Goal: Information Seeking & Learning: Learn about a topic

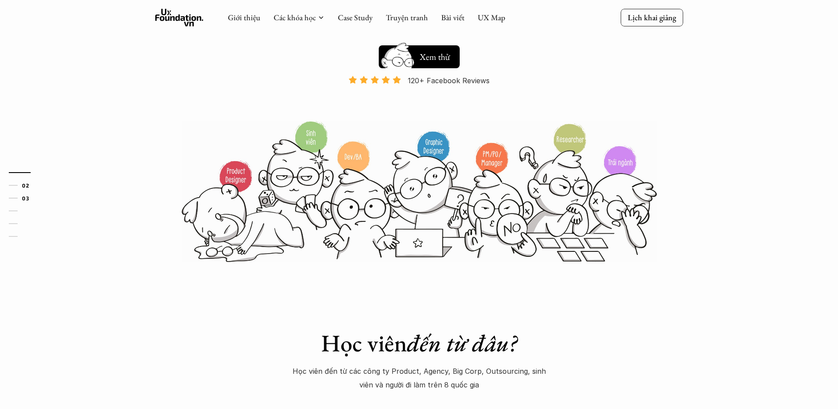
scroll to position [352, 0]
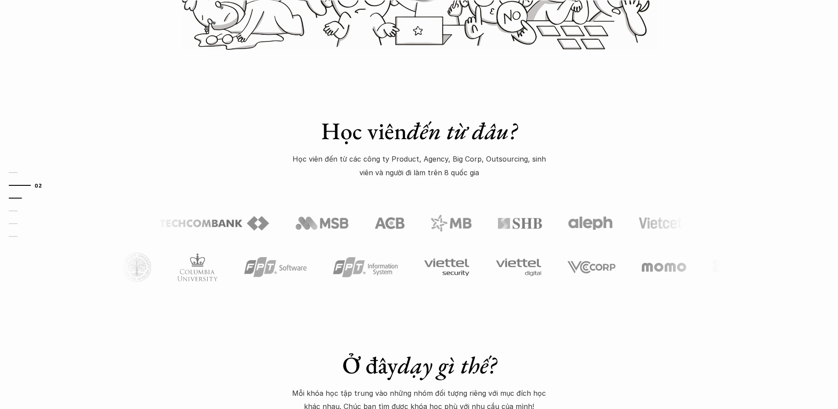
click at [15, 199] on link "03" at bounding box center [30, 198] width 42 height 11
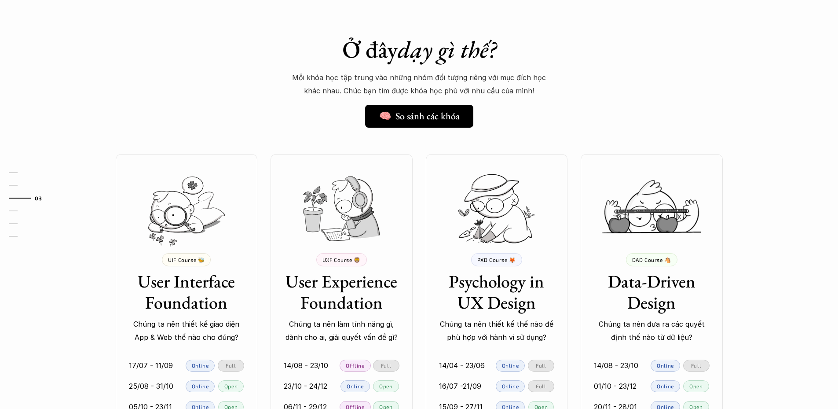
scroll to position [844, 0]
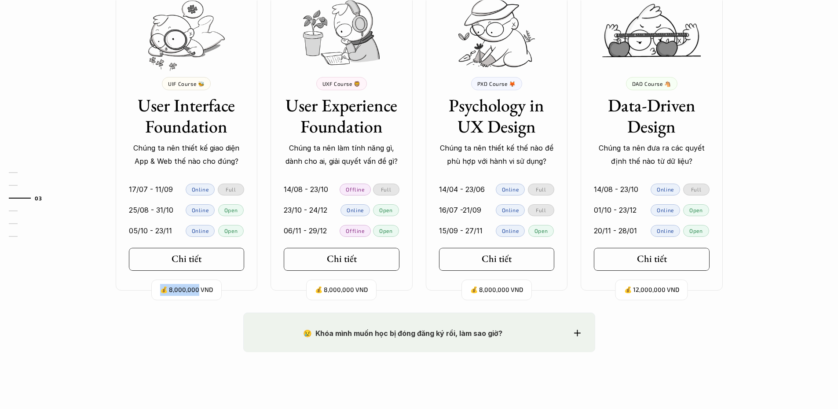
drag, startPoint x: 157, startPoint y: 289, endPoint x: 198, endPoint y: 289, distance: 40.5
click at [198, 289] on div "💰 8,000,000 VND" at bounding box center [186, 289] width 70 height 21
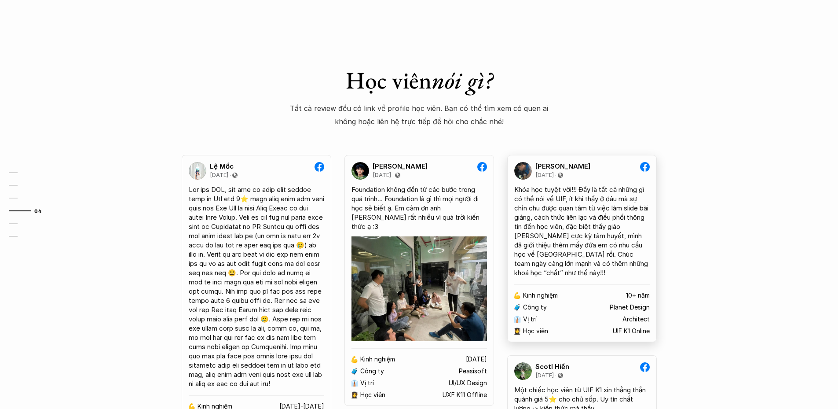
scroll to position [1020, 0]
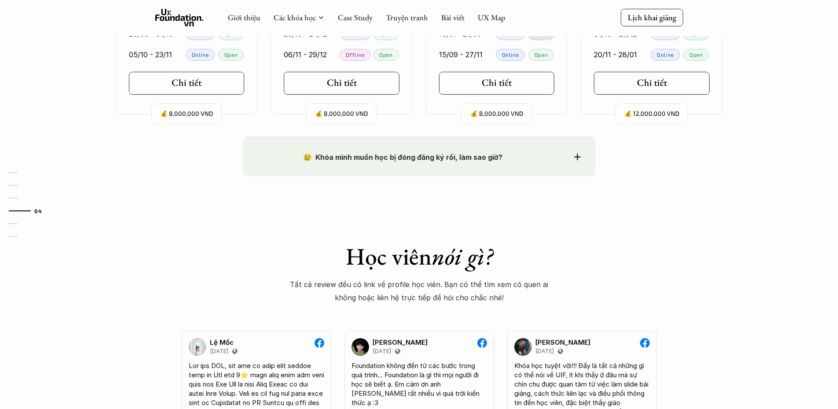
click at [511, 168] on div "😢 Khóa mình muốn học bị đóng đăng ký rồi, làm sao giờ? Chào bạn, Bọn mình rất t…" at bounding box center [419, 156] width 352 height 40
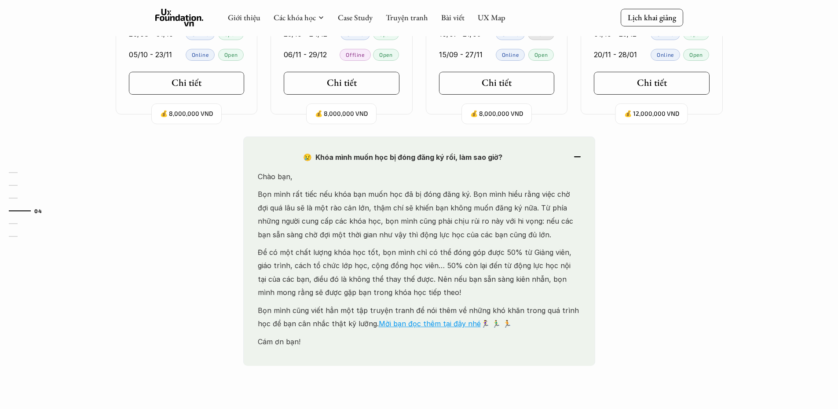
click at [394, 156] on strong "😢 Khóa mình muốn học bị đóng đăng ký rồi, làm sao giờ?" at bounding box center [402, 157] width 199 height 9
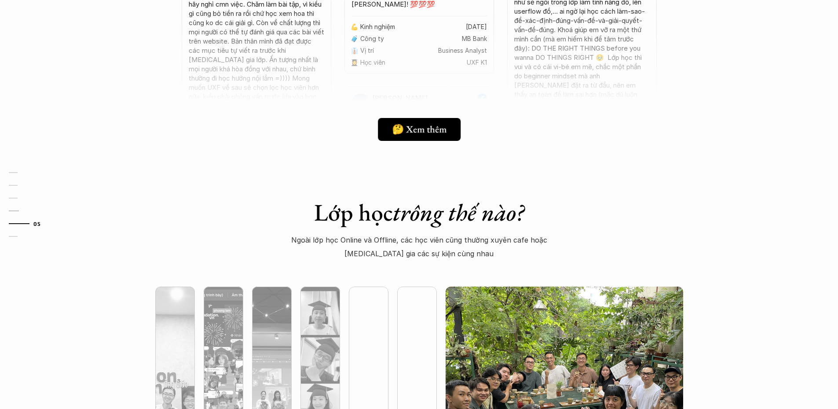
scroll to position [2428, 0]
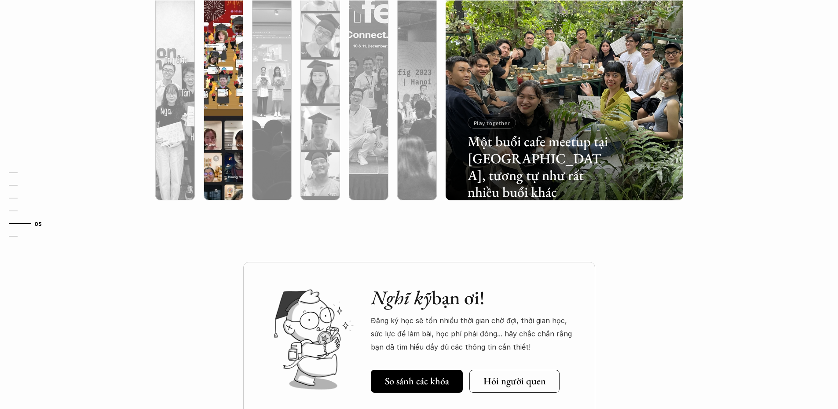
click at [202, 152] on div at bounding box center [223, 82] width 48 height 238
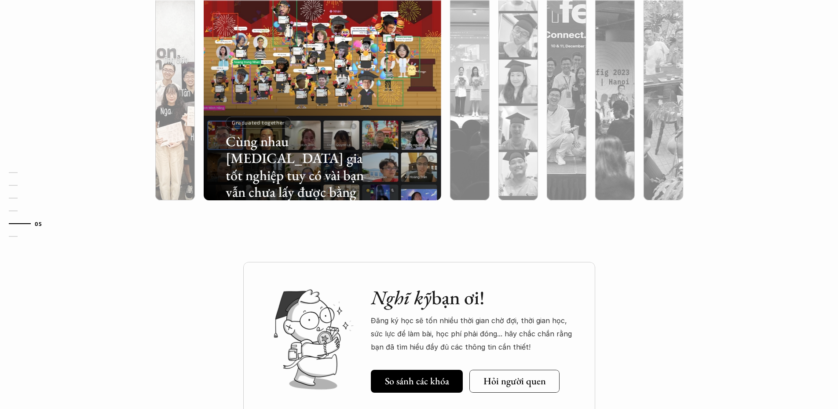
click at [169, 148] on div at bounding box center [175, 128] width 40 height 143
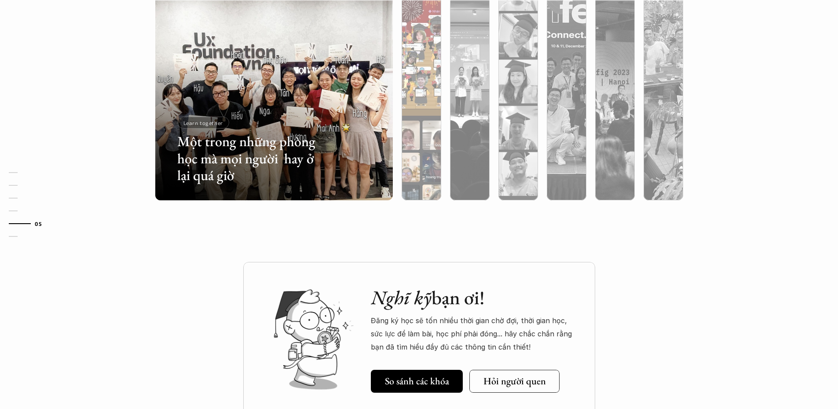
click at [409, 143] on div at bounding box center [422, 128] width 40 height 143
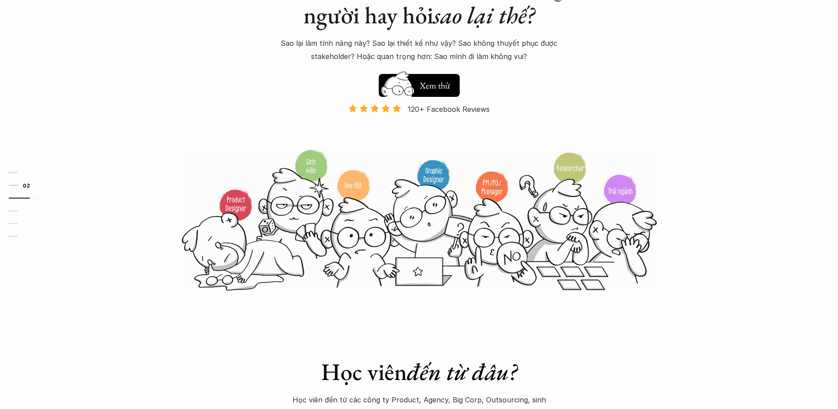
scroll to position [0, 0]
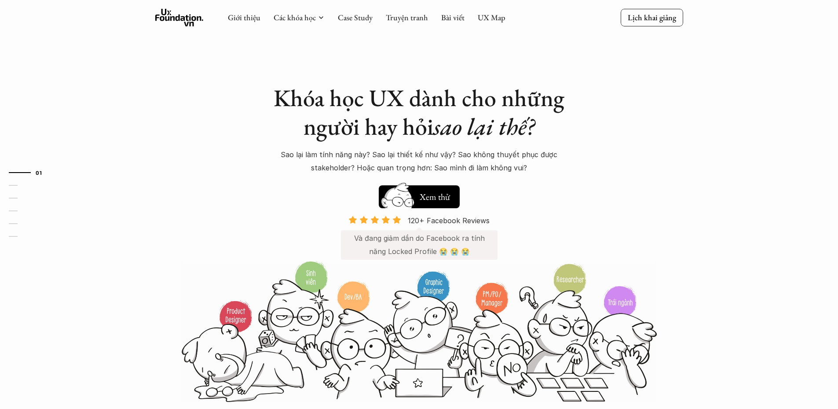
click at [224, 320] on img at bounding box center [419, 331] width 475 height 143
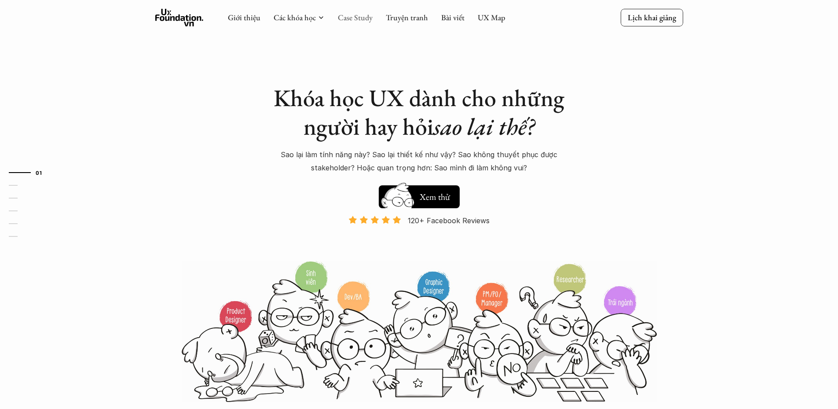
click at [342, 19] on link "Case Study" at bounding box center [355, 17] width 35 height 10
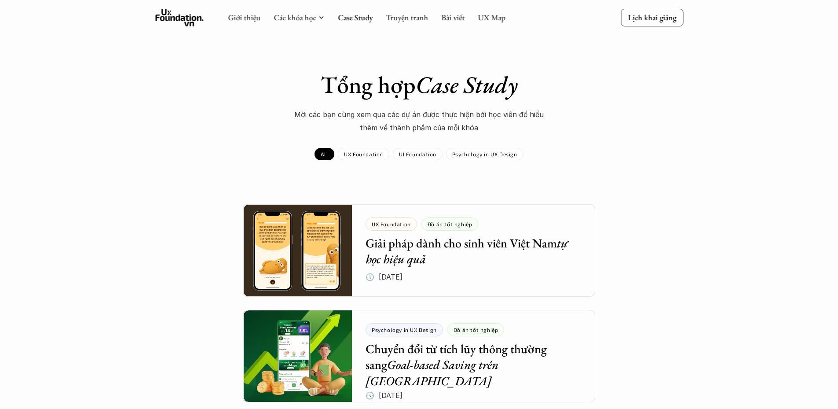
click at [195, 18] on icon at bounding box center [179, 18] width 48 height 18
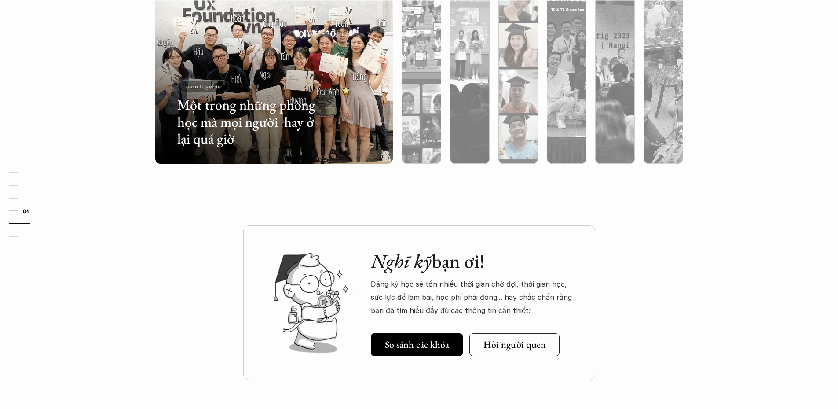
scroll to position [2670, 0]
